Goal: Transaction & Acquisition: Purchase product/service

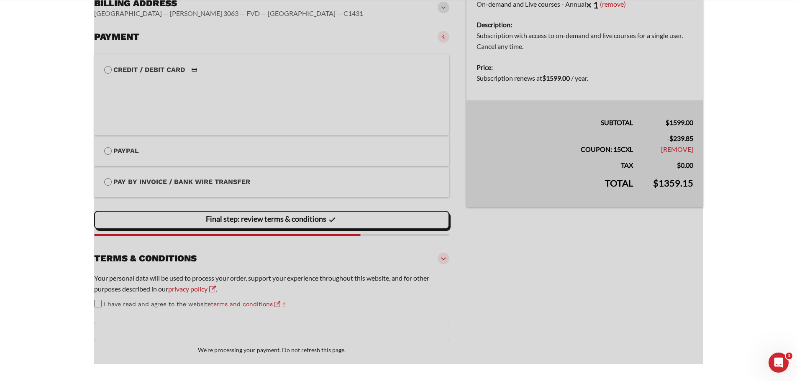
click at [245, 300] on div at bounding box center [398, 114] width 609 height 500
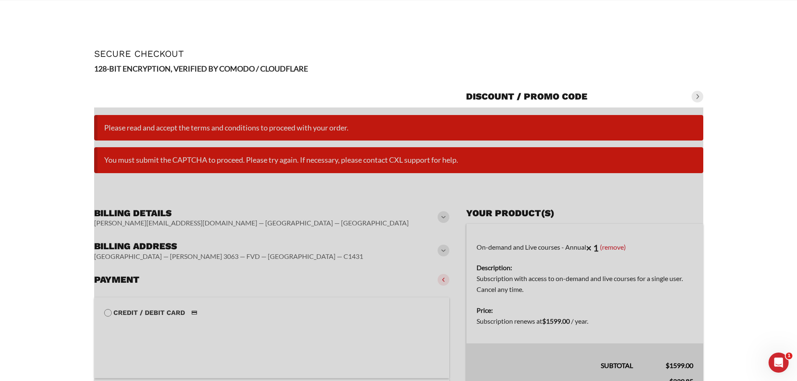
scroll to position [274, 0]
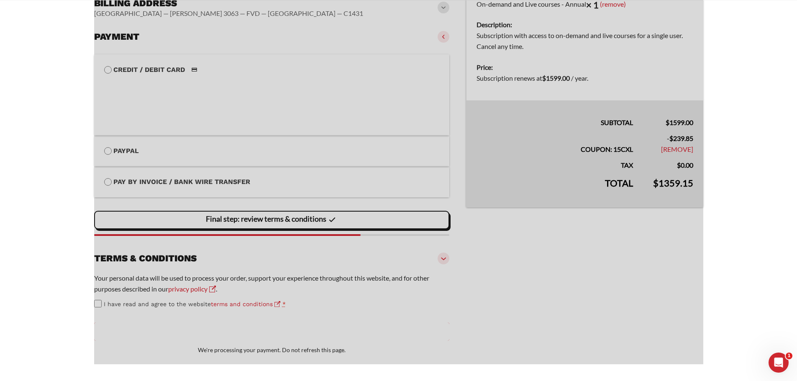
click at [695, 257] on div at bounding box center [398, 114] width 609 height 500
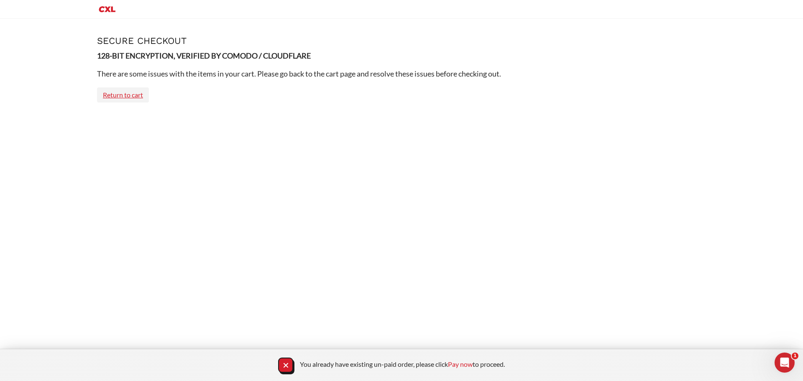
click at [105, 94] on link "Return to cart" at bounding box center [123, 94] width 52 height 15
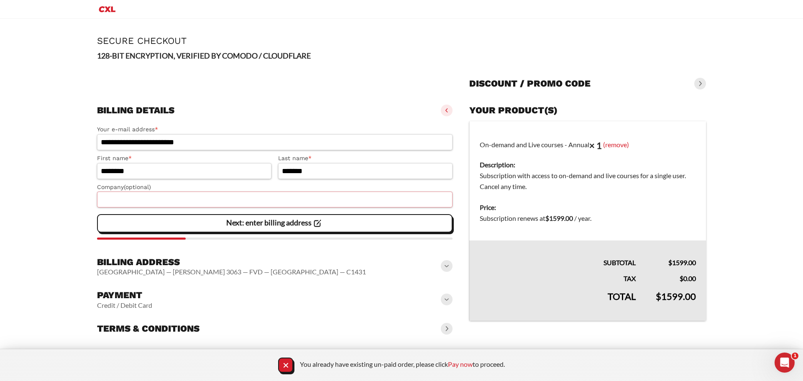
click at [241, 200] on input "Company (optional)" at bounding box center [275, 200] width 356 height 16
type input "**********"
